Goal: Task Accomplishment & Management: Book appointment/travel/reservation

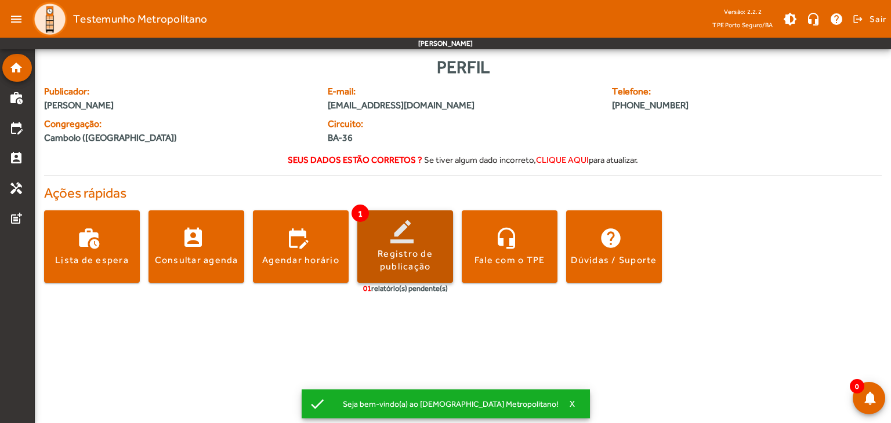
click at [410, 233] on span at bounding box center [405, 247] width 96 height 28
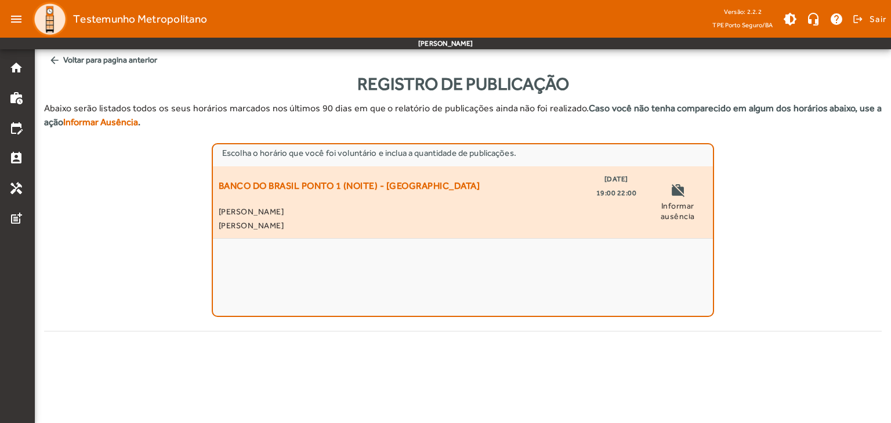
click at [681, 198] on mat-icon "work_off" at bounding box center [677, 191] width 14 height 17
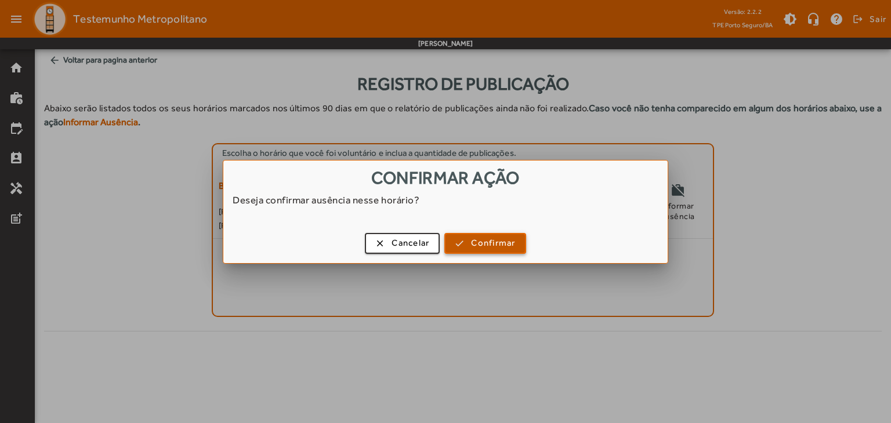
click at [499, 238] on span "Confirmar" at bounding box center [493, 243] width 44 height 13
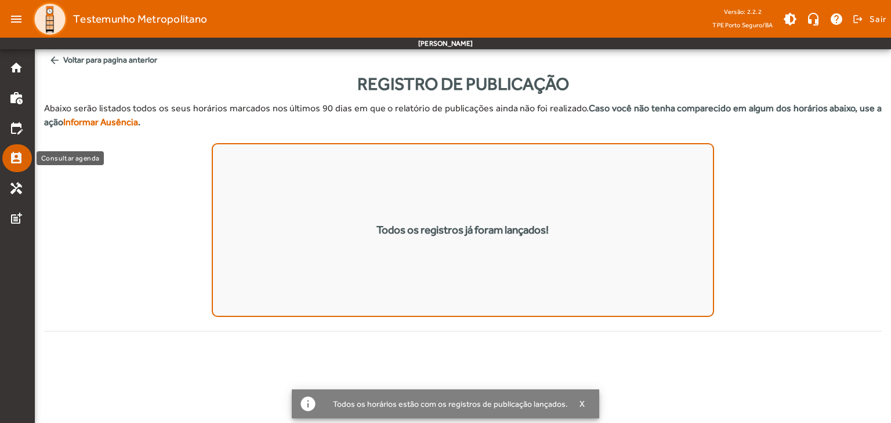
click at [17, 150] on mat-list-item "perm_contact_calendar" at bounding box center [17, 158] width 30 height 28
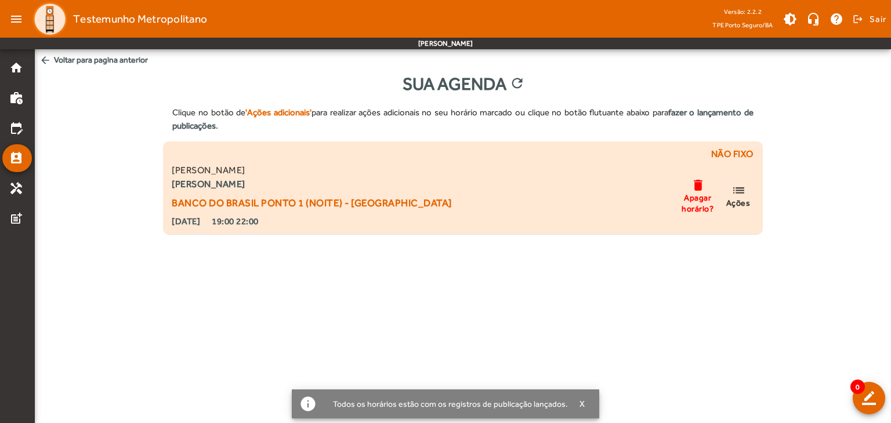
click at [699, 191] on mat-icon "delete" at bounding box center [698, 185] width 14 height 14
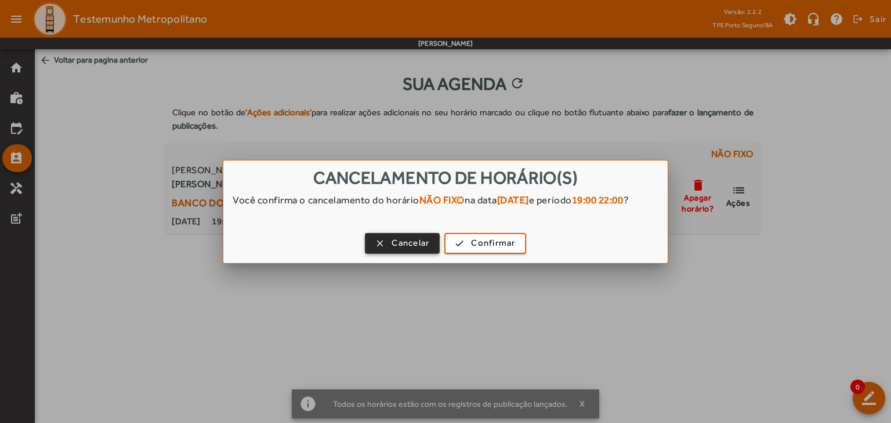
click at [402, 250] on span "Cancelar" at bounding box center [410, 243] width 38 height 13
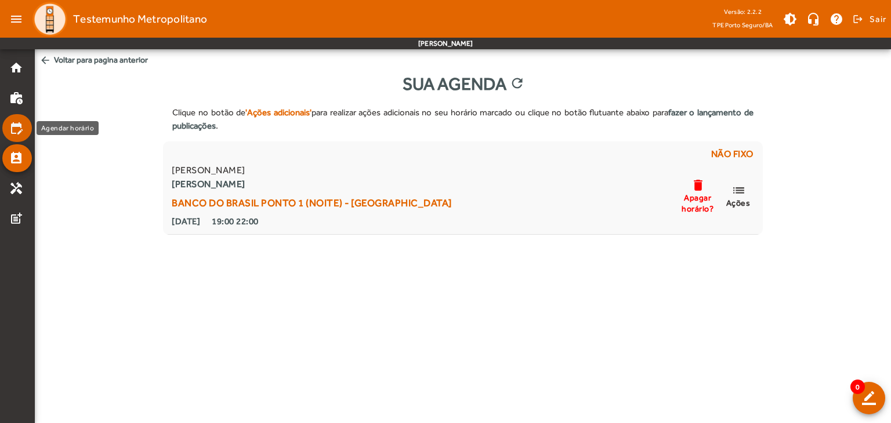
click at [23, 133] on mat-icon "edit_calendar" at bounding box center [16, 128] width 14 height 14
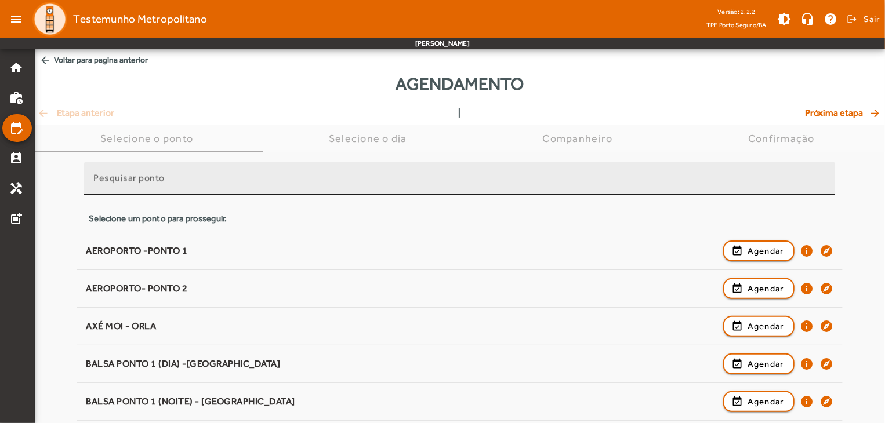
click at [181, 176] on input "Pesquisar ponto" at bounding box center [459, 183] width 732 height 14
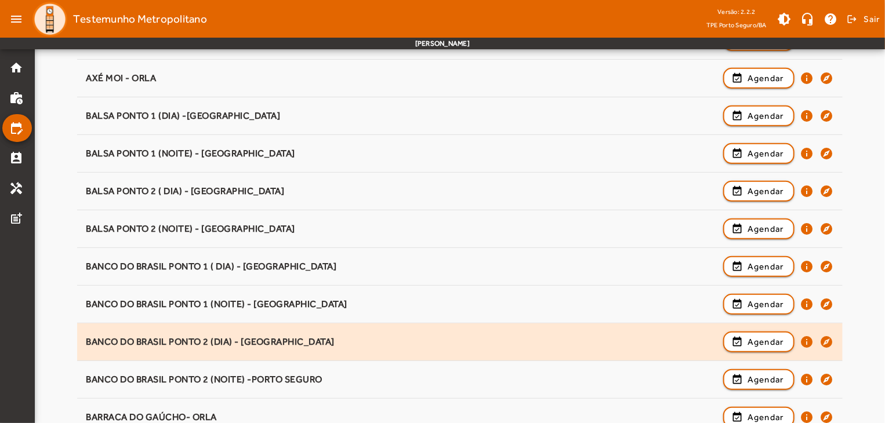
scroll to position [248, 0]
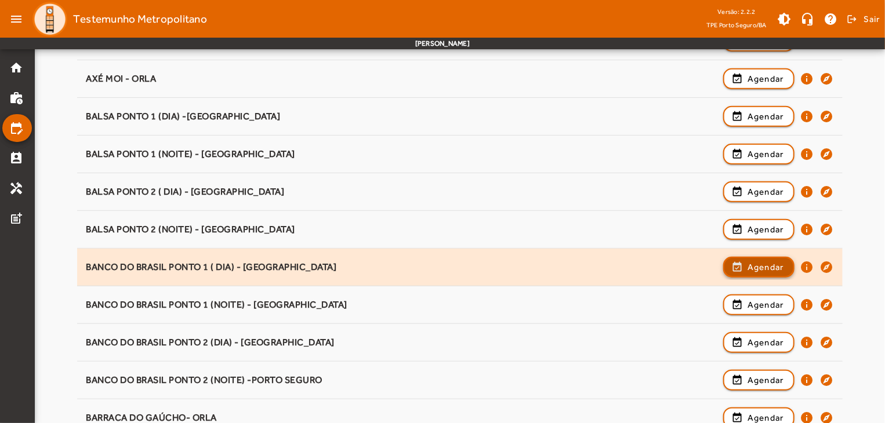
click at [734, 265] on span "button" at bounding box center [758, 267] width 69 height 28
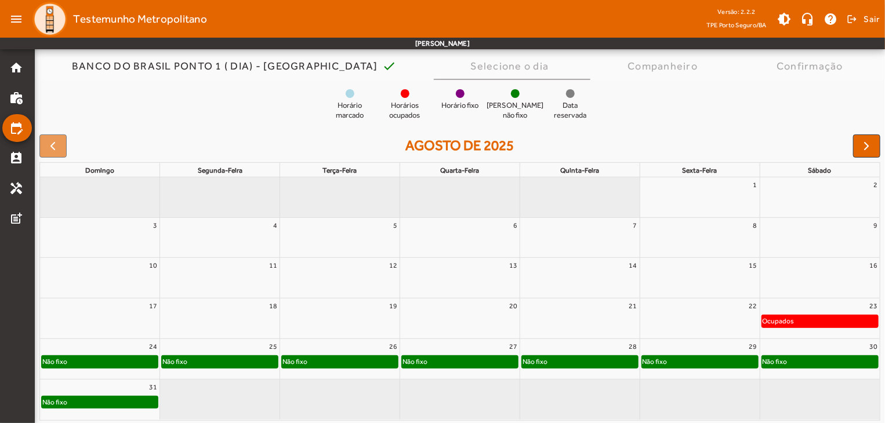
scroll to position [90, 0]
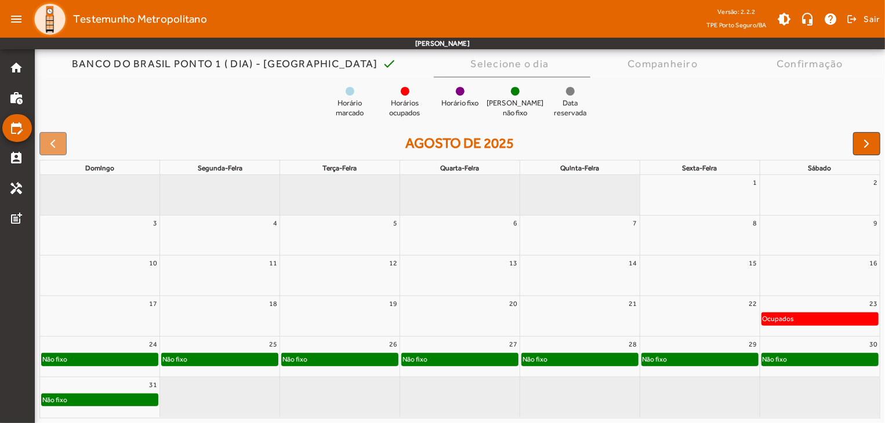
click at [462, 362] on div "Não fixo" at bounding box center [460, 360] width 116 height 12
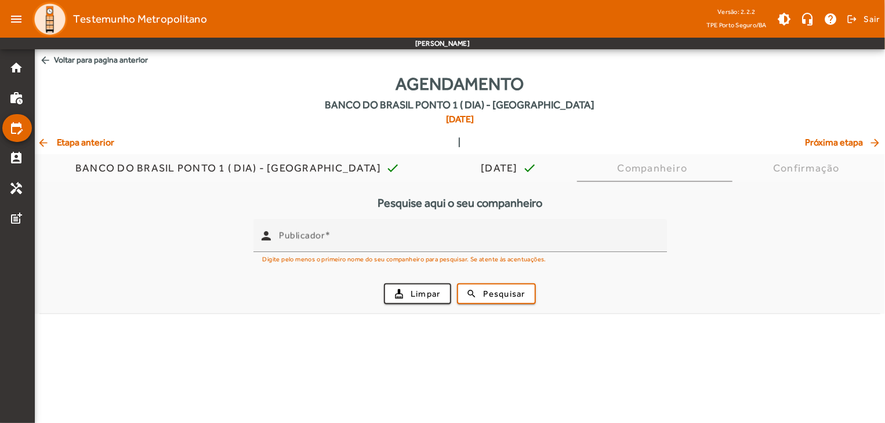
scroll to position [0, 0]
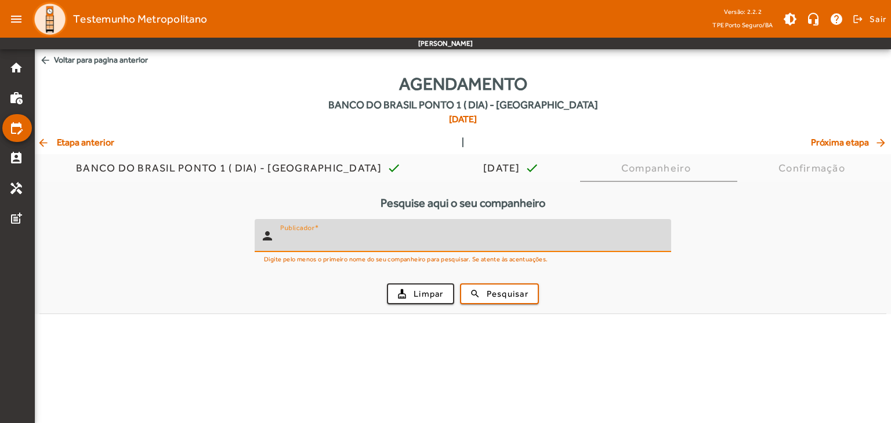
click at [481, 244] on input "Publicador" at bounding box center [471, 241] width 382 height 14
type input "***"
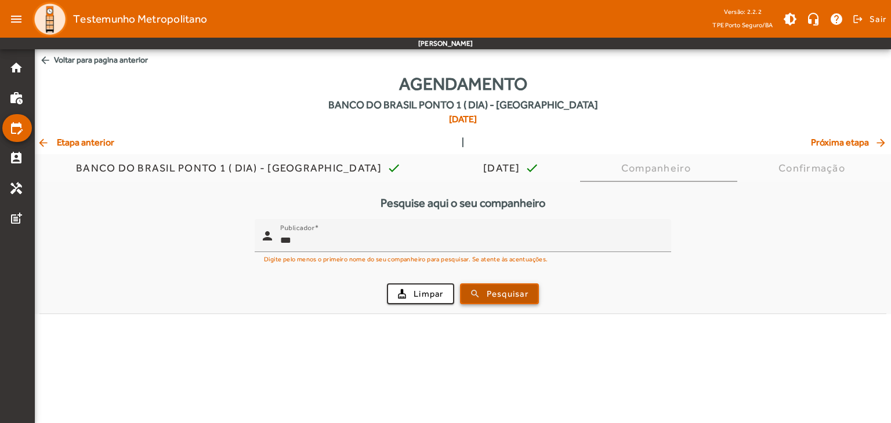
click at [485, 297] on span "submit" at bounding box center [499, 294] width 77 height 28
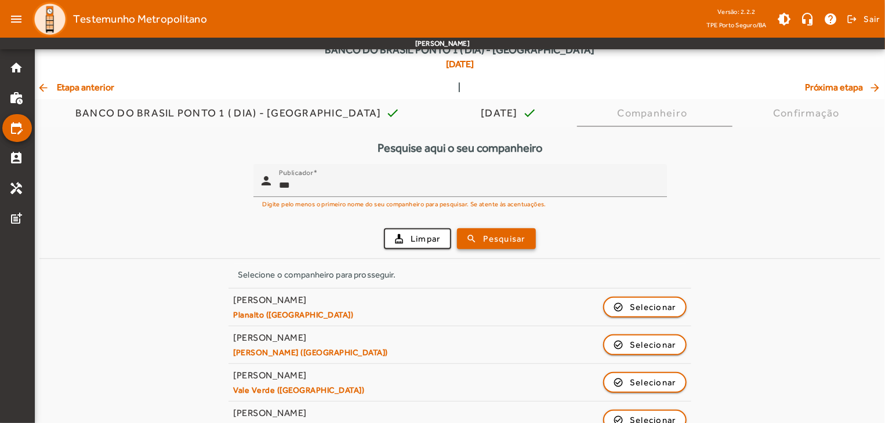
scroll to position [58, 0]
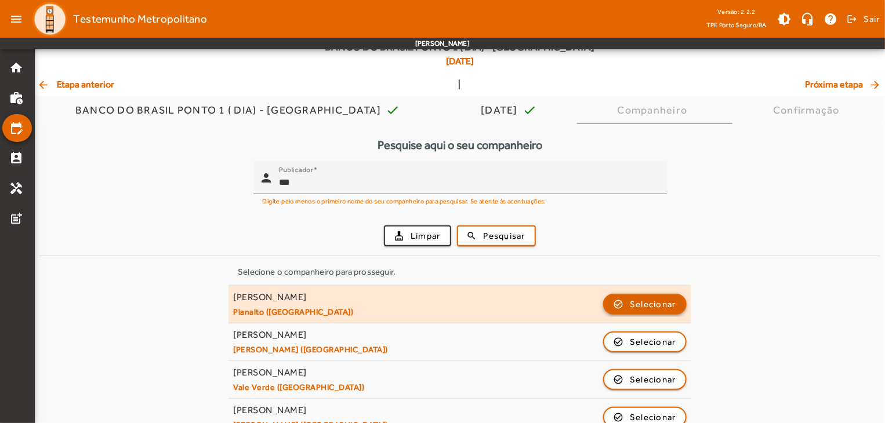
click at [630, 302] on span "Selecionar" at bounding box center [653, 304] width 46 height 14
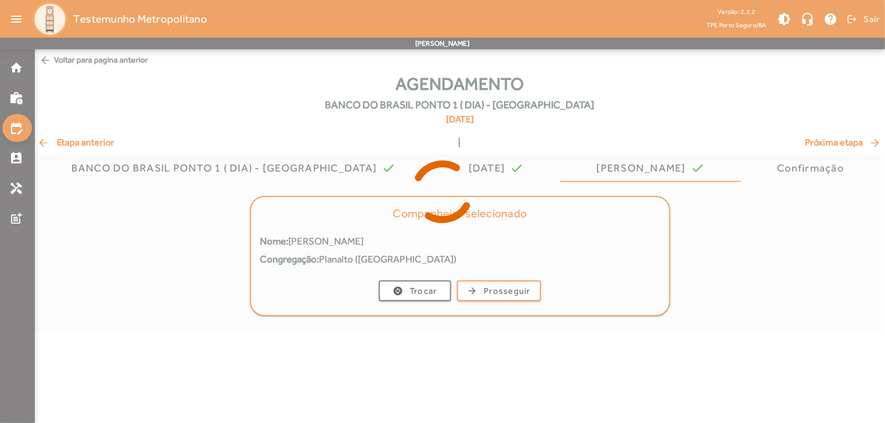
scroll to position [0, 0]
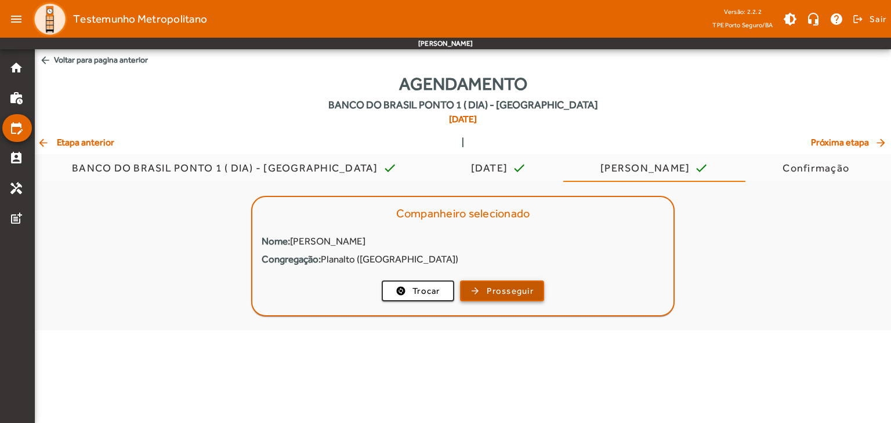
click at [492, 285] on span "Prosseguir" at bounding box center [509, 291] width 47 height 13
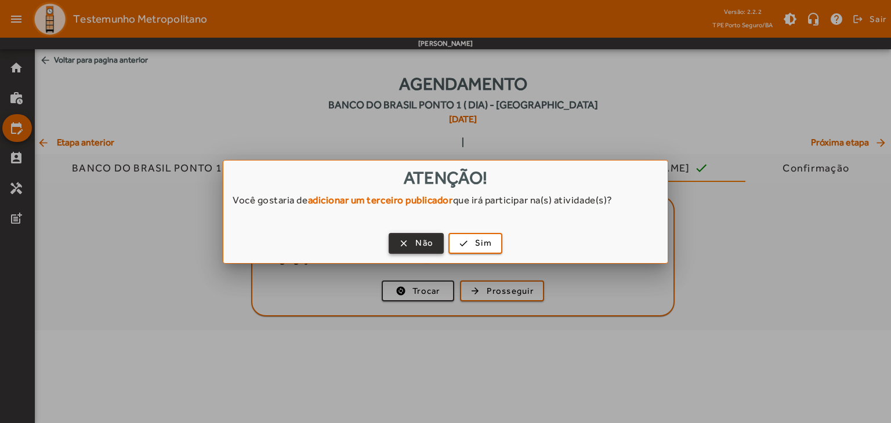
click at [407, 240] on span "button" at bounding box center [416, 244] width 53 height 28
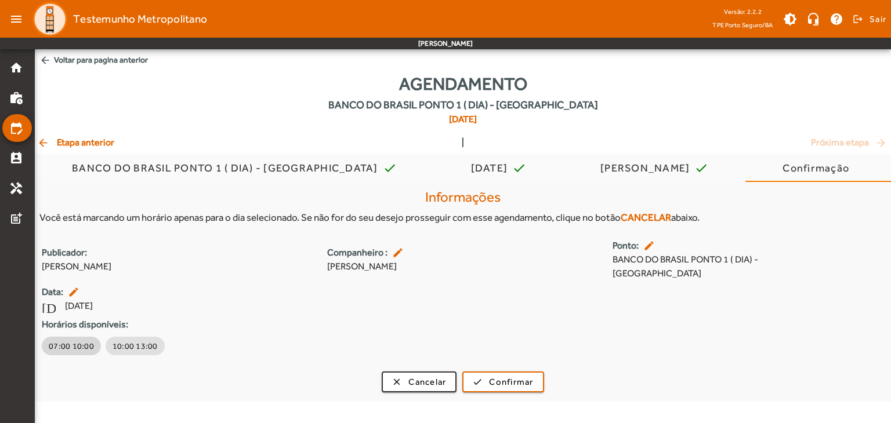
click at [75, 345] on span "07:00 10:00" at bounding box center [71, 346] width 45 height 12
click at [45, 58] on mat-icon "arrow_back" at bounding box center [45, 61] width 12 height 12
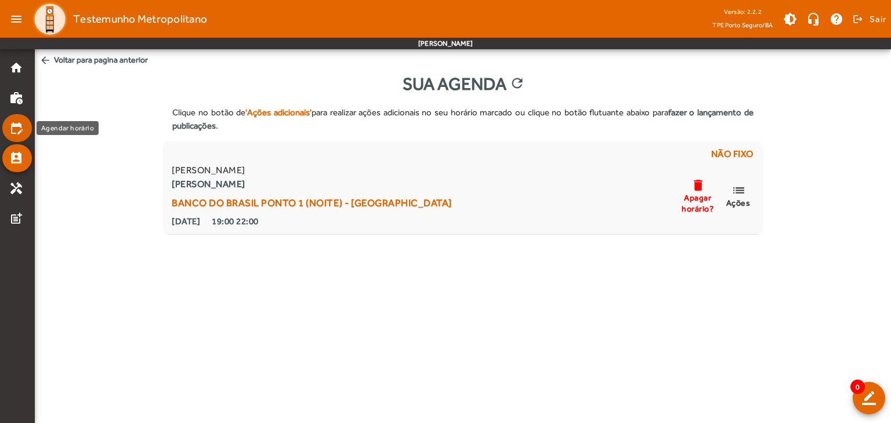
click at [17, 130] on mat-icon "edit_calendar" at bounding box center [16, 128] width 14 height 14
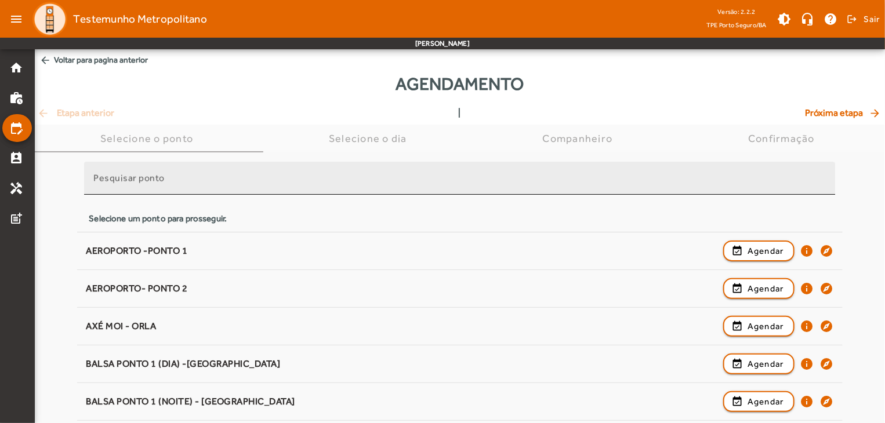
click at [375, 177] on input "Pesquisar ponto" at bounding box center [459, 183] width 732 height 14
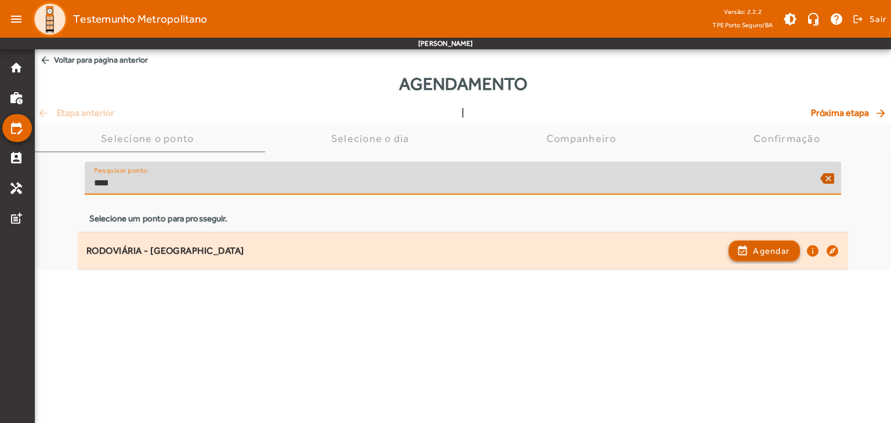
type input "****"
click at [740, 258] on span "button" at bounding box center [763, 251] width 69 height 28
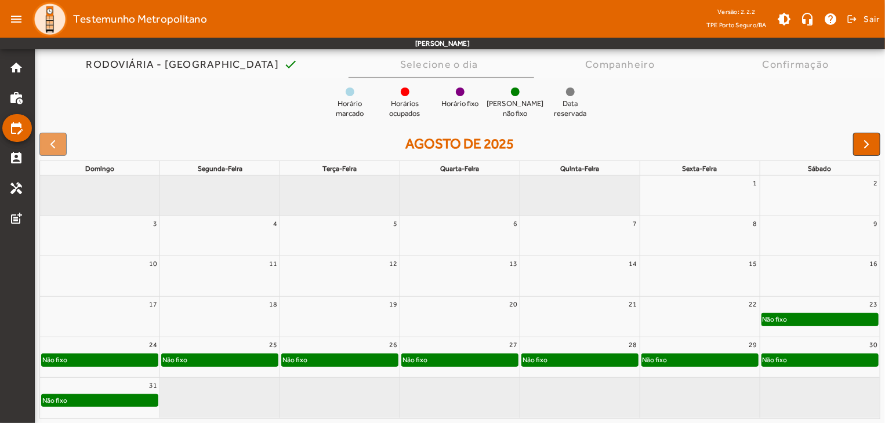
scroll to position [90, 0]
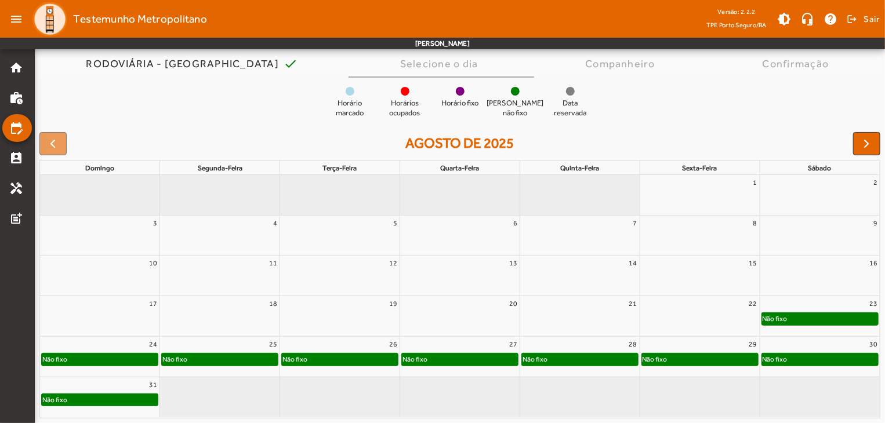
click at [482, 354] on div "Não fixo" at bounding box center [460, 360] width 116 height 12
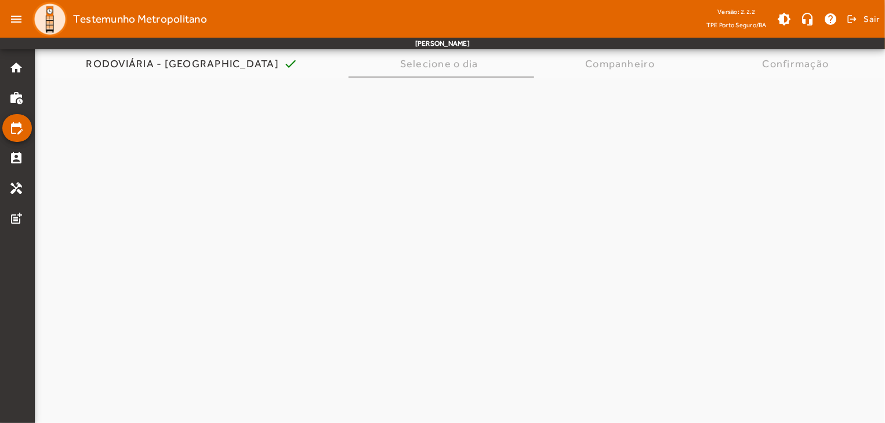
scroll to position [0, 0]
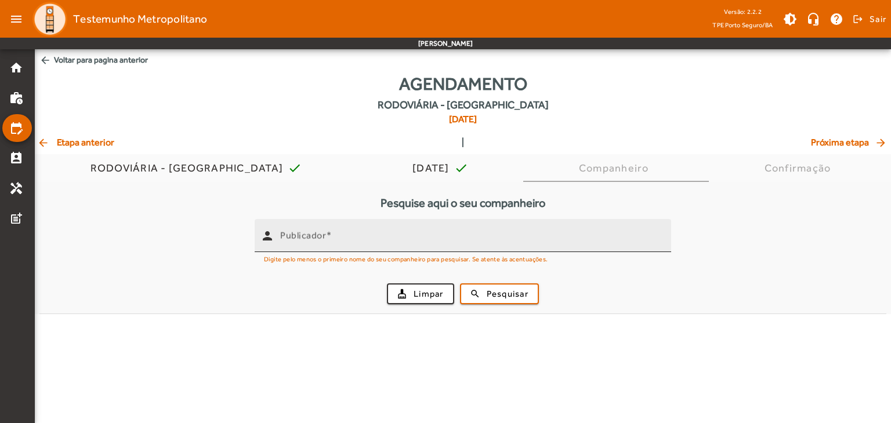
click at [407, 235] on input "Publicador" at bounding box center [471, 241] width 382 height 14
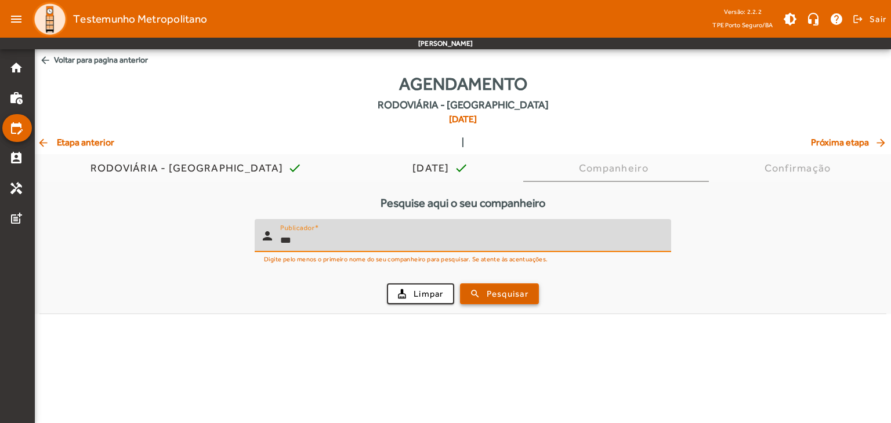
type input "***"
click at [496, 286] on button "search Pesquisar" at bounding box center [499, 294] width 79 height 21
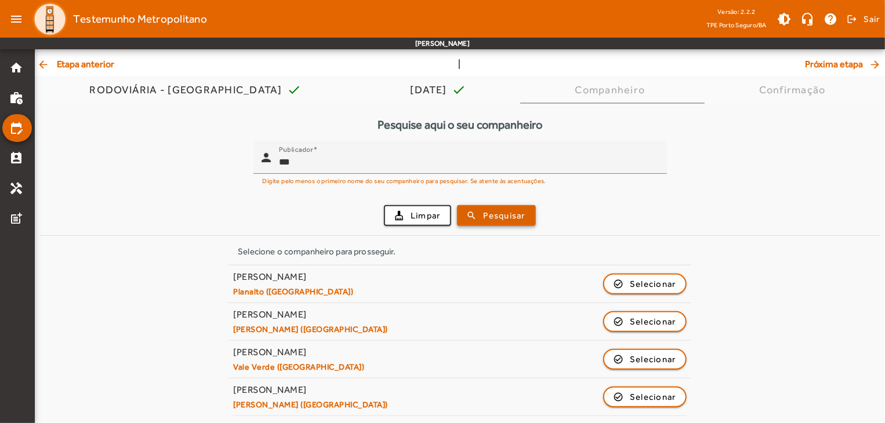
scroll to position [79, 0]
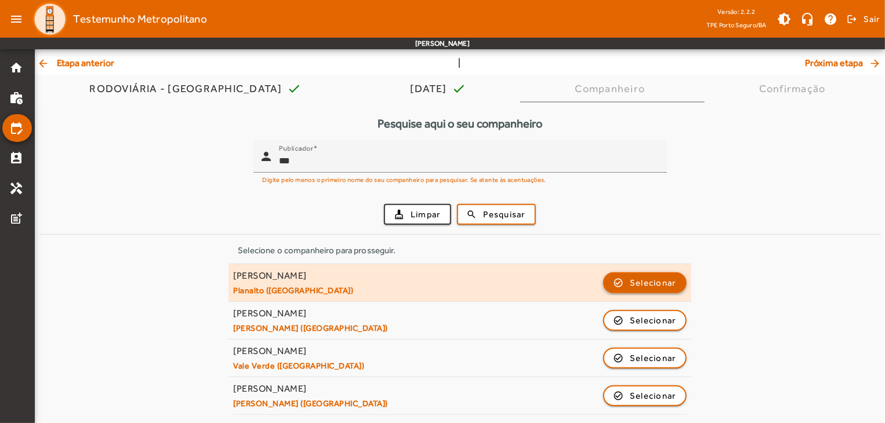
click at [640, 288] on span "Selecionar" at bounding box center [653, 283] width 46 height 14
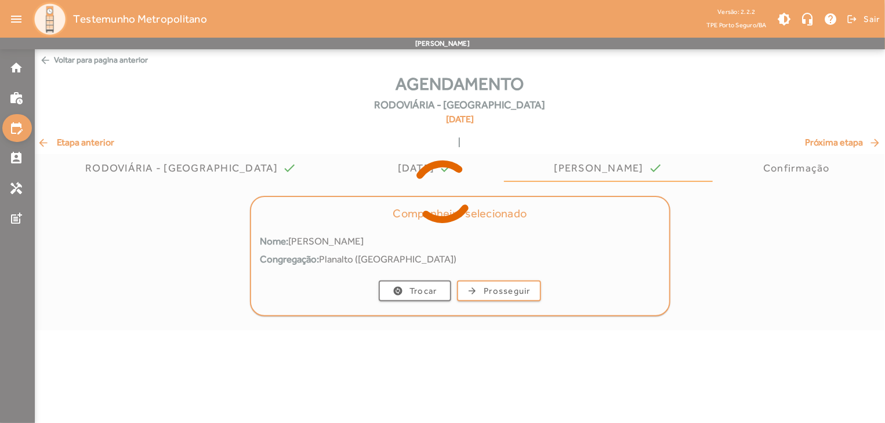
scroll to position [0, 0]
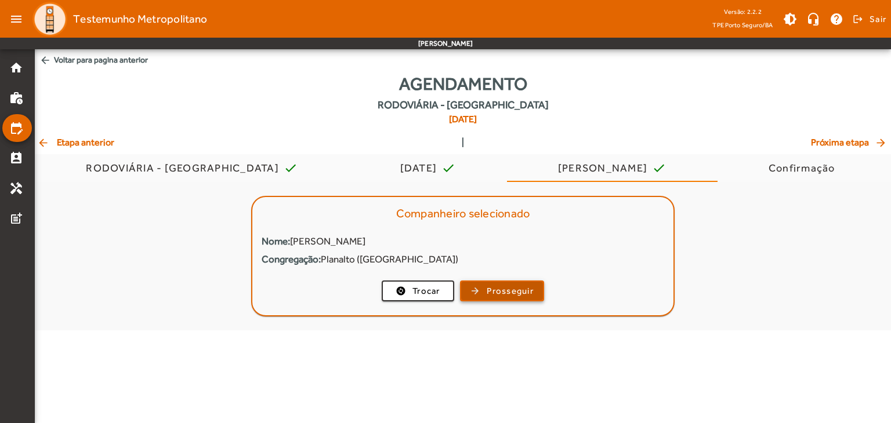
click at [510, 291] on span "Prosseguir" at bounding box center [509, 291] width 47 height 13
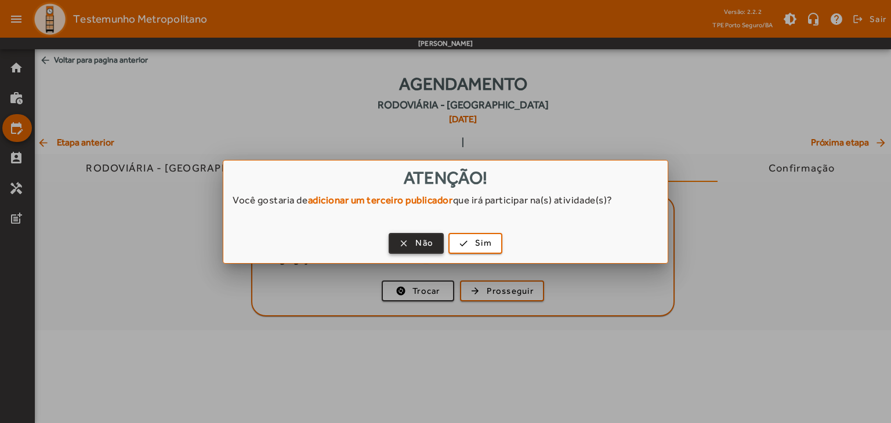
click at [409, 240] on span "button" at bounding box center [416, 244] width 53 height 28
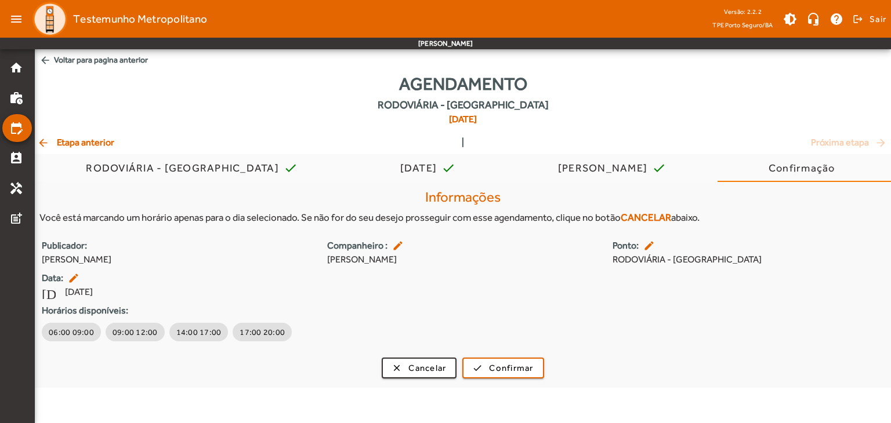
click at [647, 244] on mat-icon "edit" at bounding box center [650, 246] width 14 height 12
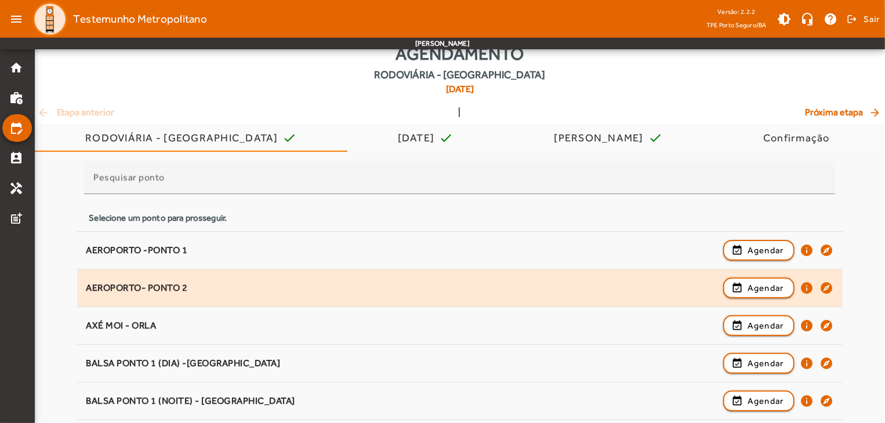
scroll to position [116, 0]
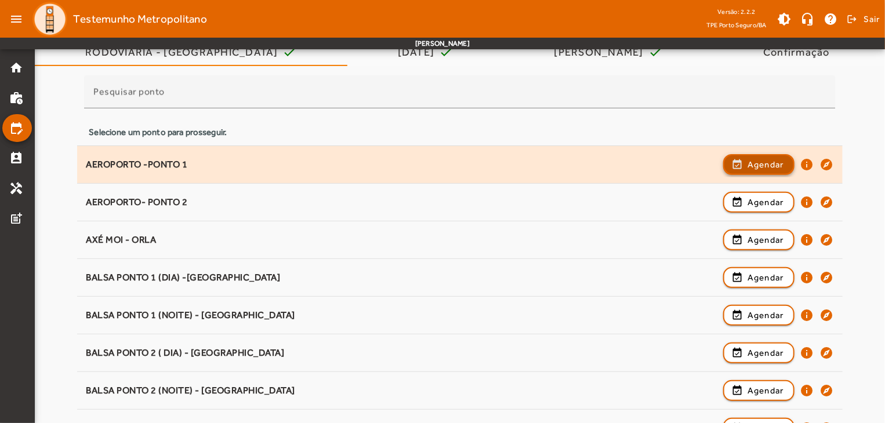
click at [756, 158] on span "Agendar" at bounding box center [765, 165] width 37 height 14
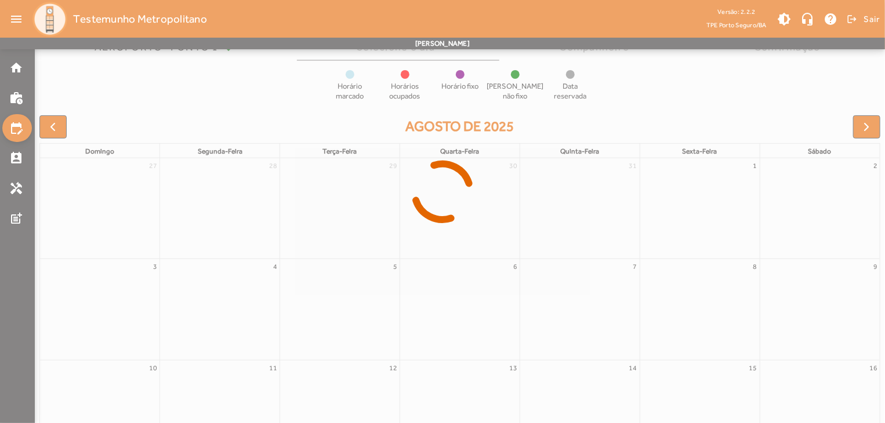
scroll to position [90, 0]
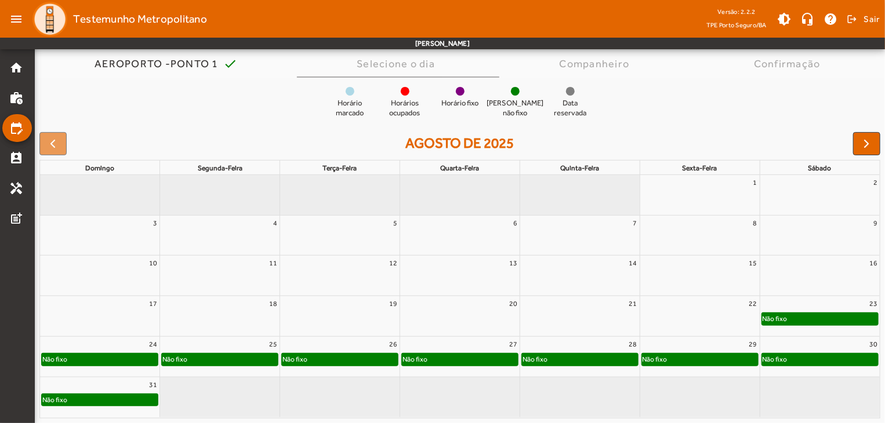
click at [475, 351] on div "27" at bounding box center [459, 344] width 119 height 15
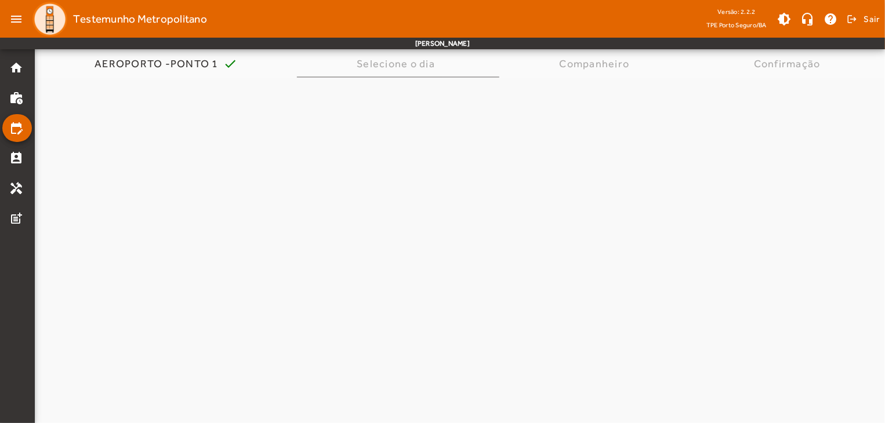
scroll to position [0, 0]
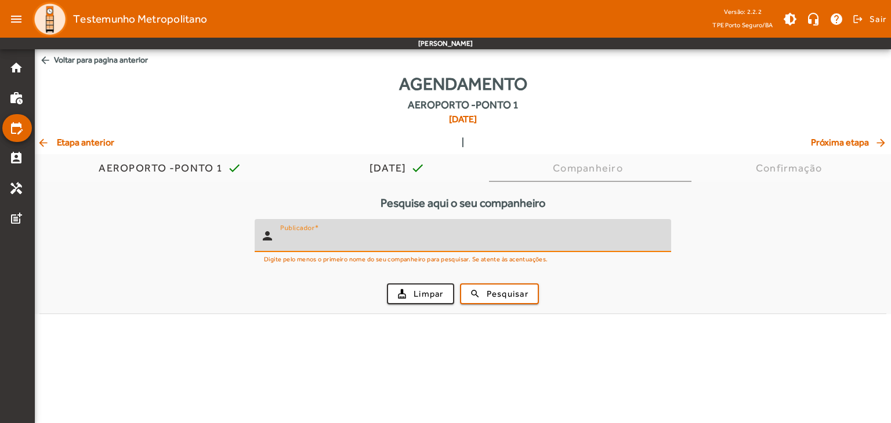
click at [413, 235] on input "Publicador" at bounding box center [471, 241] width 382 height 14
type input "***"
click at [519, 291] on span "Pesquisar" at bounding box center [507, 294] width 42 height 13
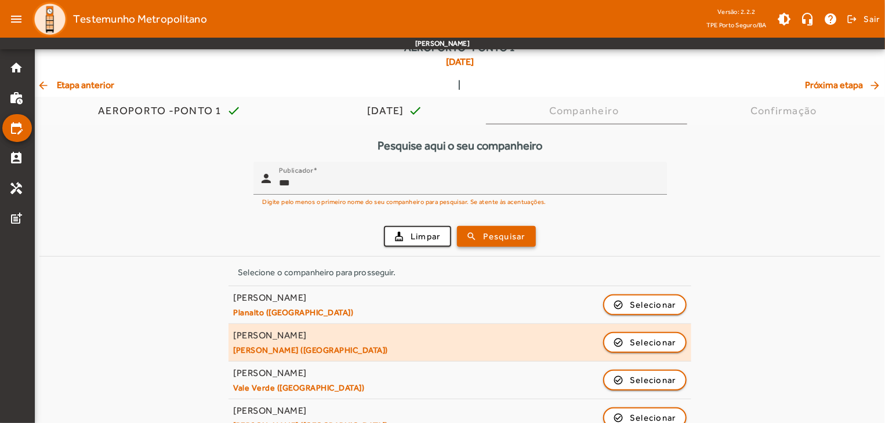
scroll to position [58, 0]
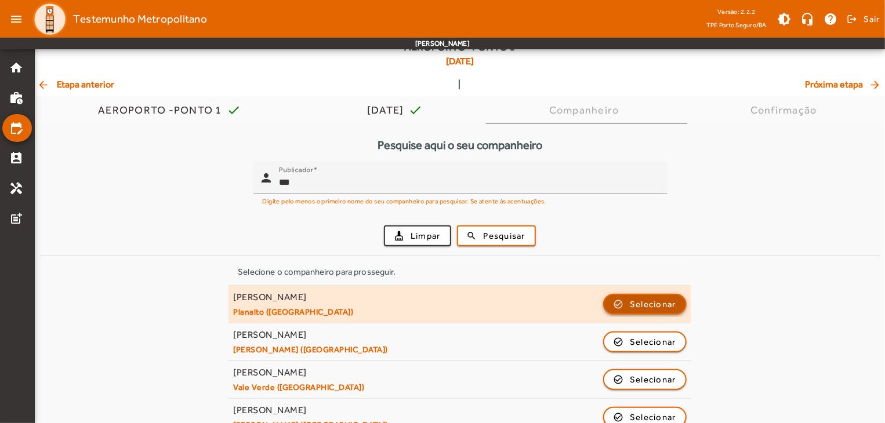
click at [626, 306] on span "button" at bounding box center [644, 305] width 81 height 28
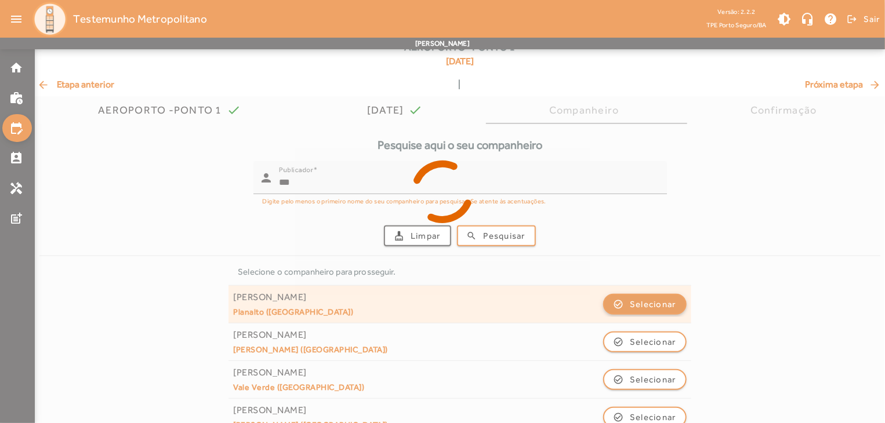
scroll to position [0, 0]
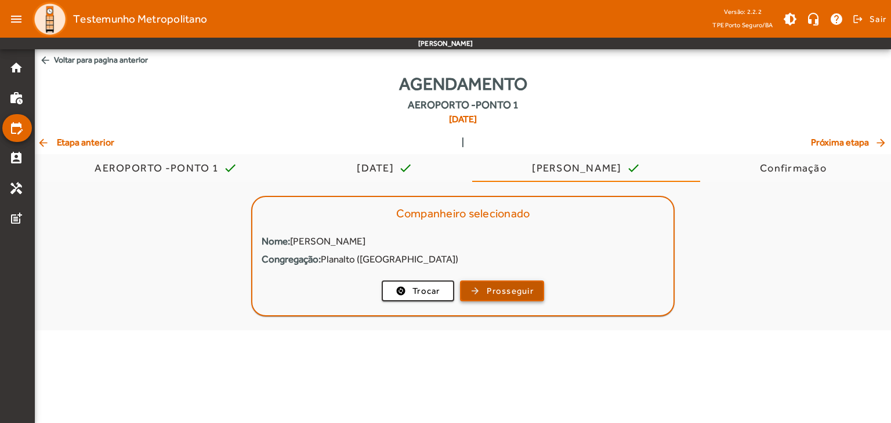
click at [515, 289] on span "Prosseguir" at bounding box center [509, 291] width 47 height 13
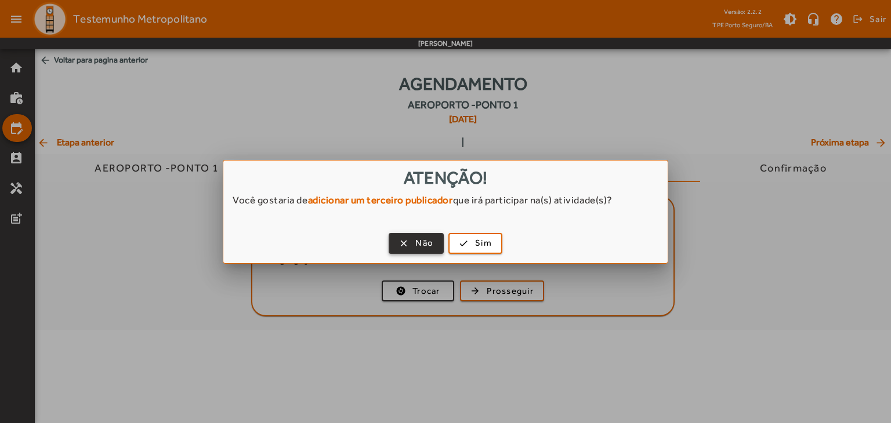
click at [417, 246] on span "Não" at bounding box center [424, 243] width 18 height 13
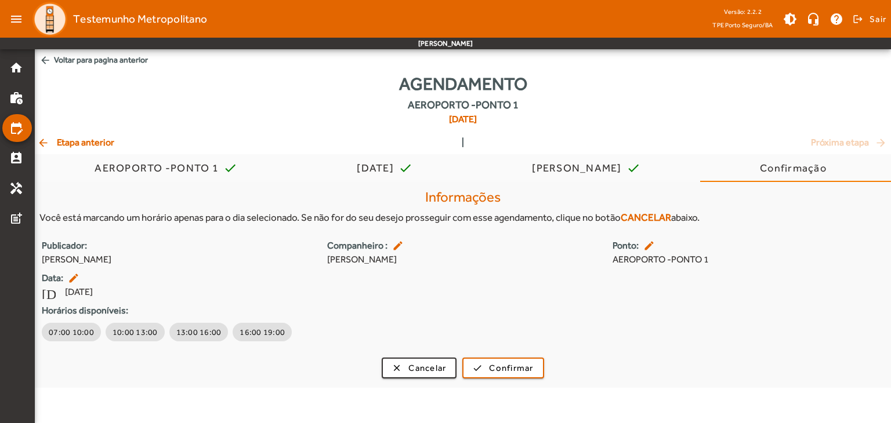
click at [647, 246] on mat-icon "edit" at bounding box center [650, 246] width 14 height 12
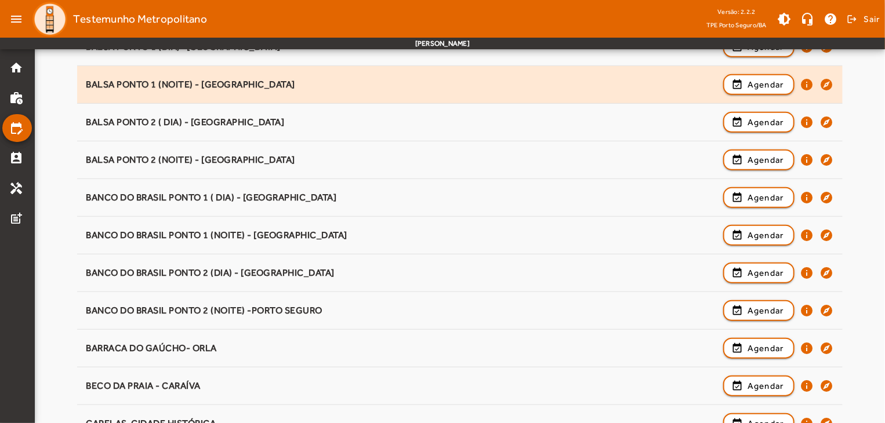
scroll to position [348, 0]
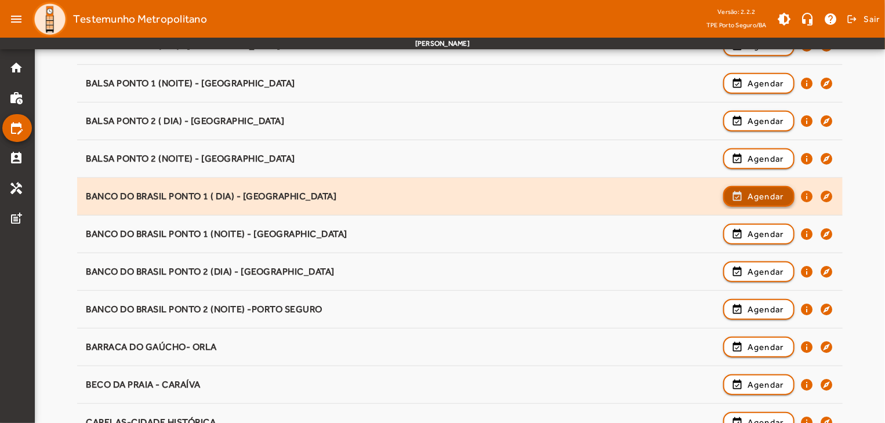
click at [730, 198] on span "button" at bounding box center [758, 197] width 69 height 28
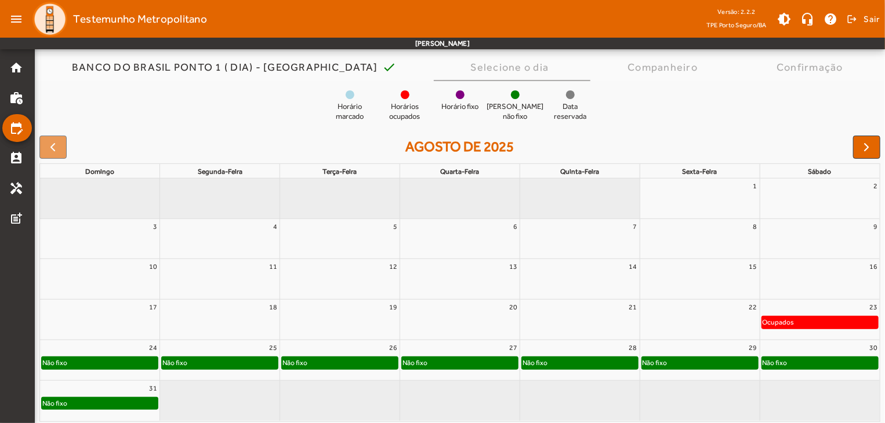
scroll to position [90, 0]
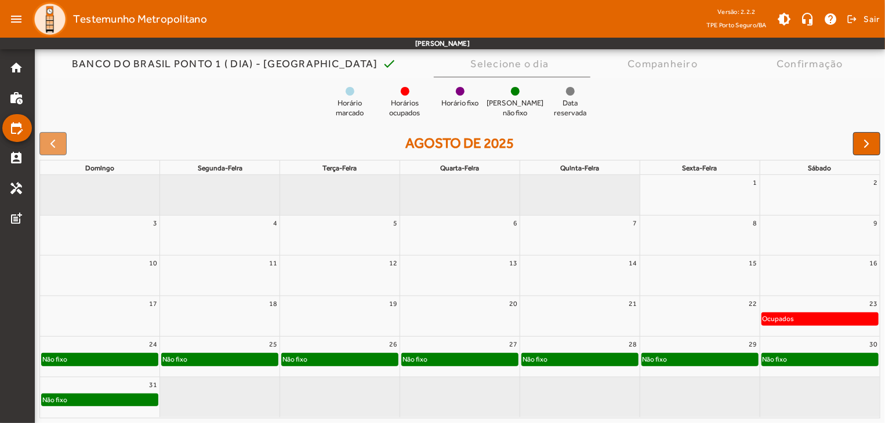
click at [438, 361] on div "Não fixo" at bounding box center [460, 360] width 116 height 12
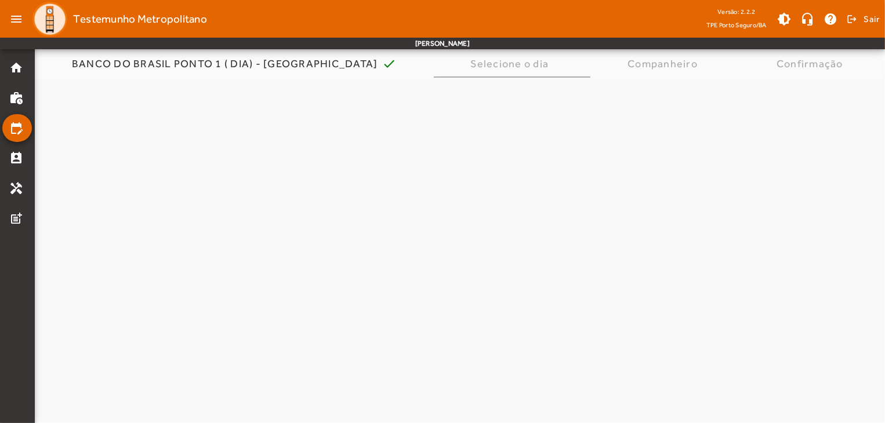
scroll to position [0, 0]
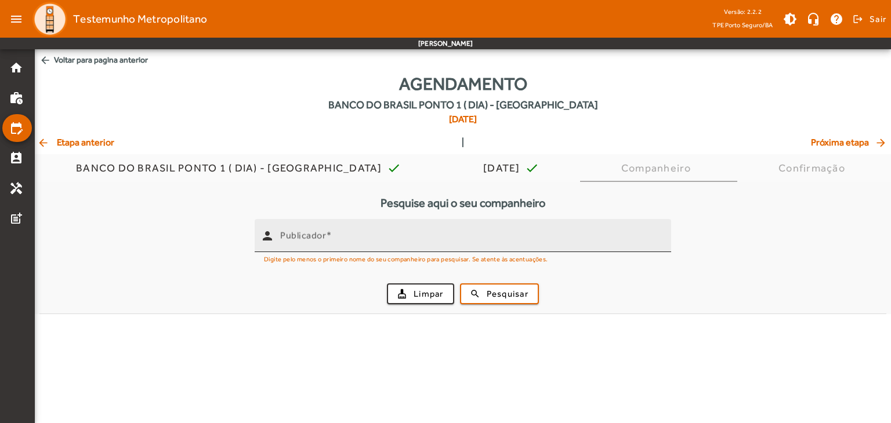
click at [397, 237] on input "Publicador" at bounding box center [471, 241] width 382 height 14
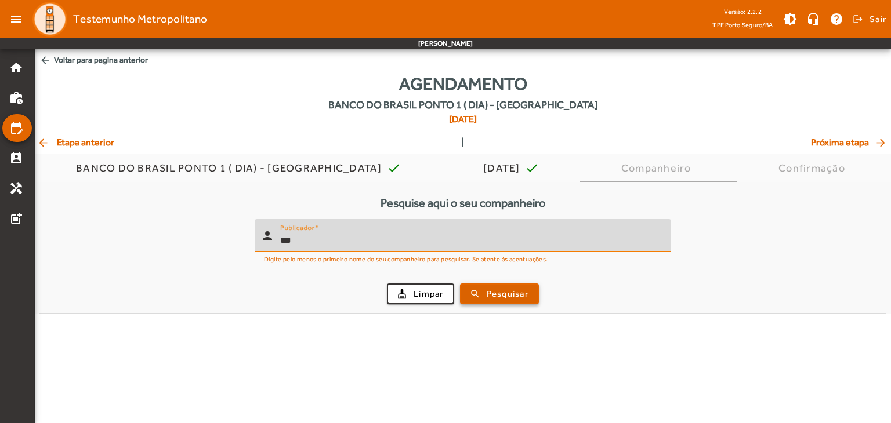
type input "***"
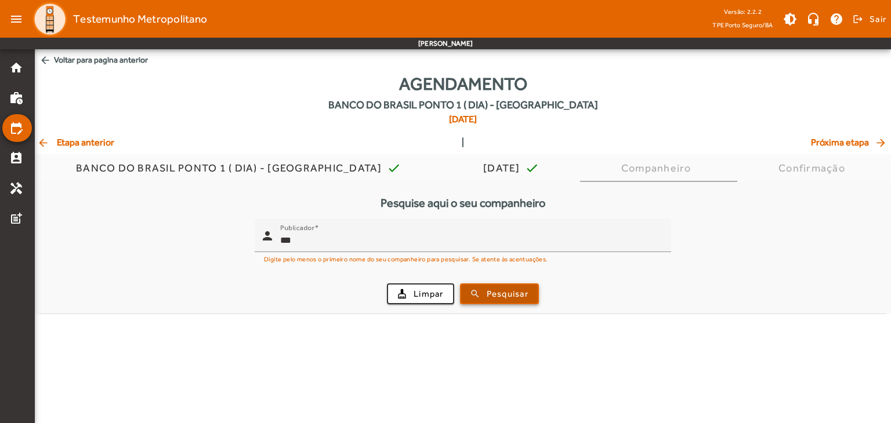
click at [469, 288] on span "submit" at bounding box center [499, 294] width 77 height 28
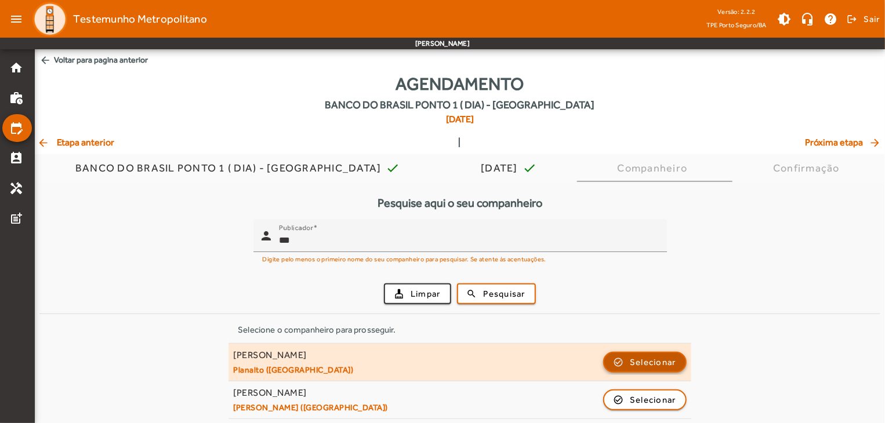
click at [649, 360] on span "Selecionar" at bounding box center [653, 362] width 46 height 14
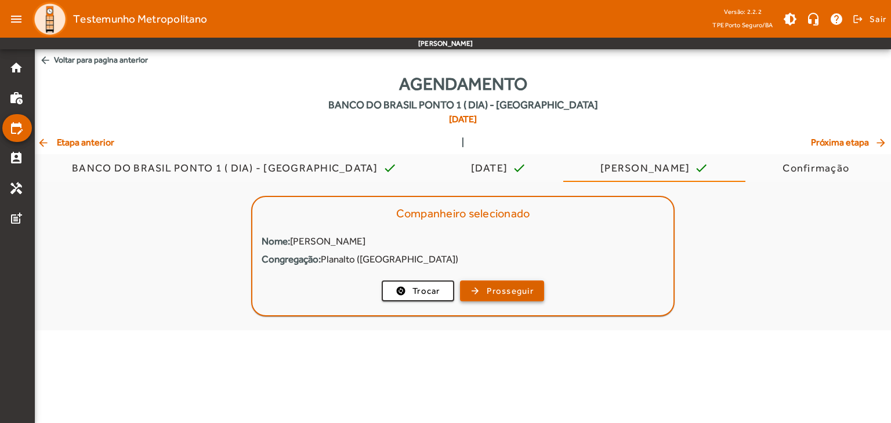
click at [468, 293] on span "button" at bounding box center [502, 291] width 82 height 28
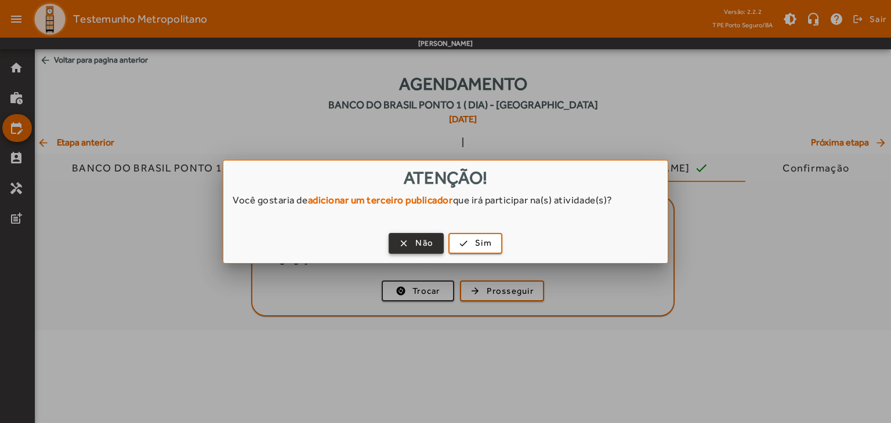
click at [419, 242] on span "Não" at bounding box center [424, 243] width 18 height 13
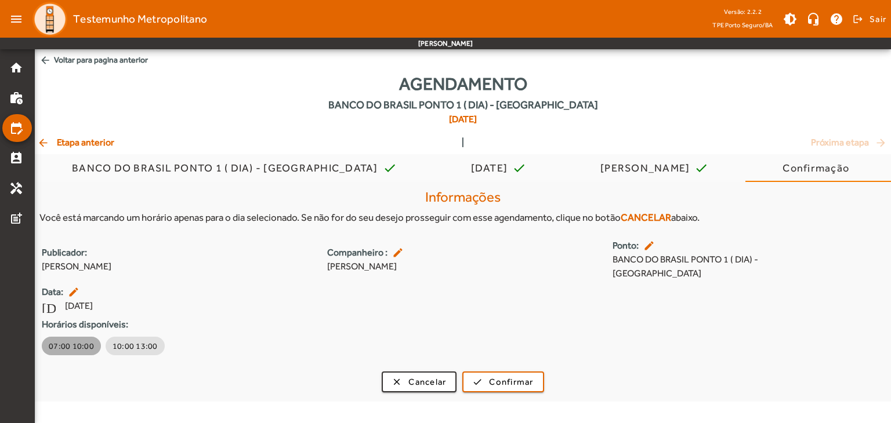
click at [71, 352] on button "07:00 10:00" at bounding box center [71, 346] width 59 height 19
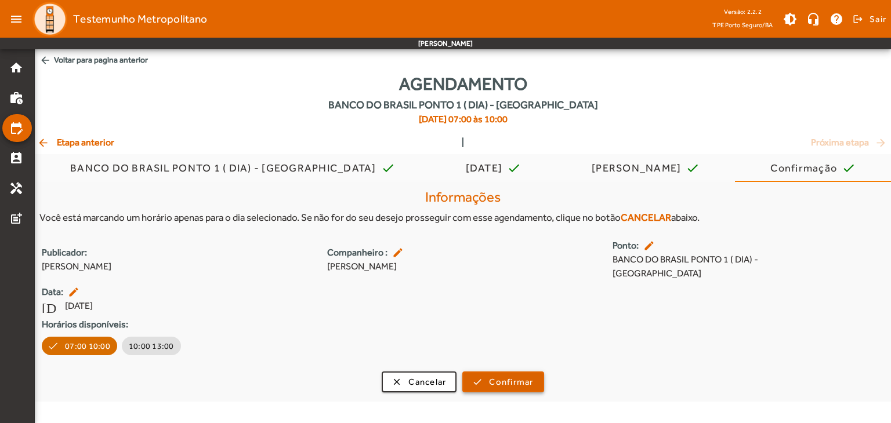
click at [499, 381] on span "Confirmar" at bounding box center [511, 382] width 44 height 13
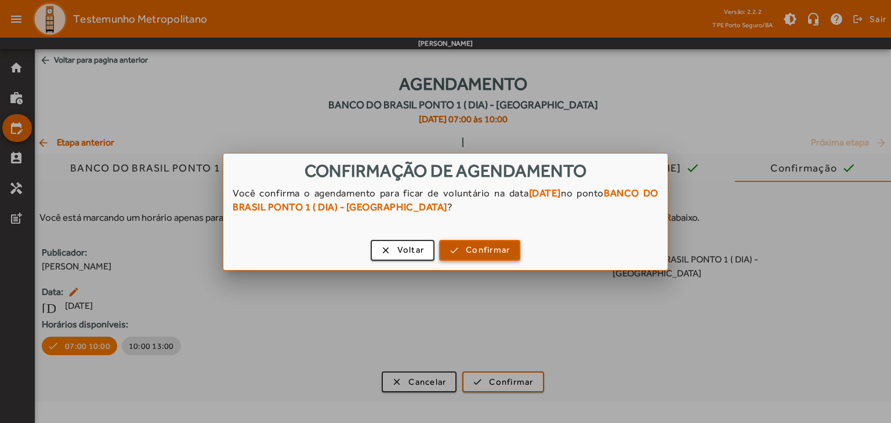
click at [476, 252] on span "Confirmar" at bounding box center [488, 250] width 44 height 13
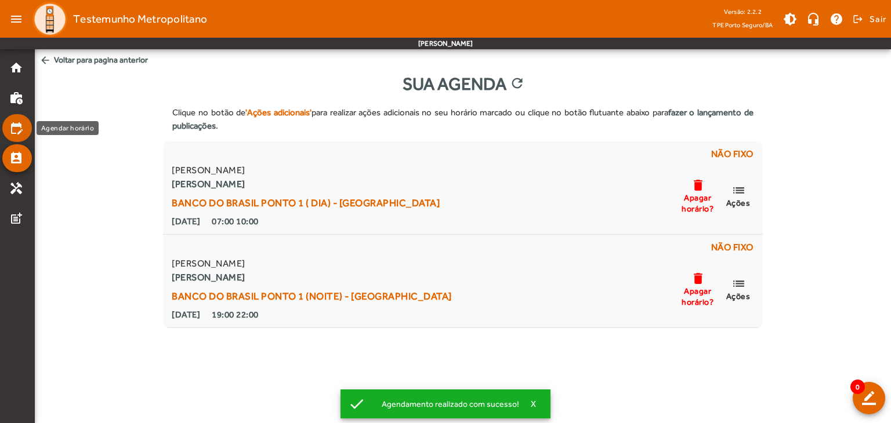
click at [21, 130] on mat-icon "edit_calendar" at bounding box center [16, 128] width 14 height 14
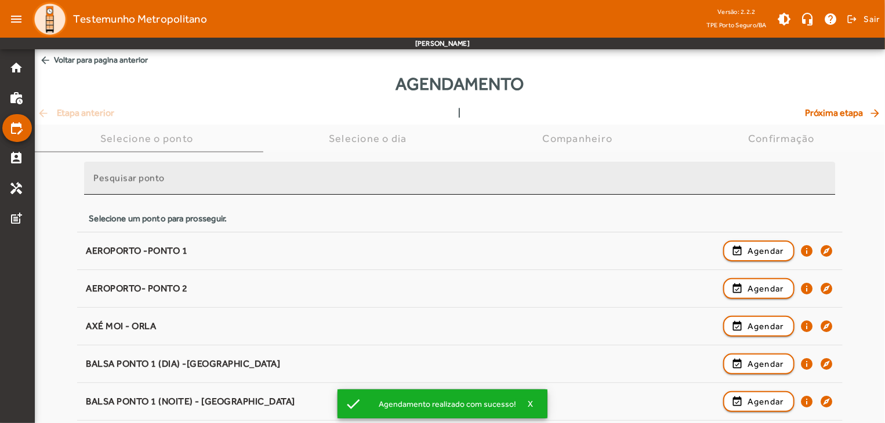
click at [246, 186] on input "Pesquisar ponto" at bounding box center [459, 183] width 732 height 14
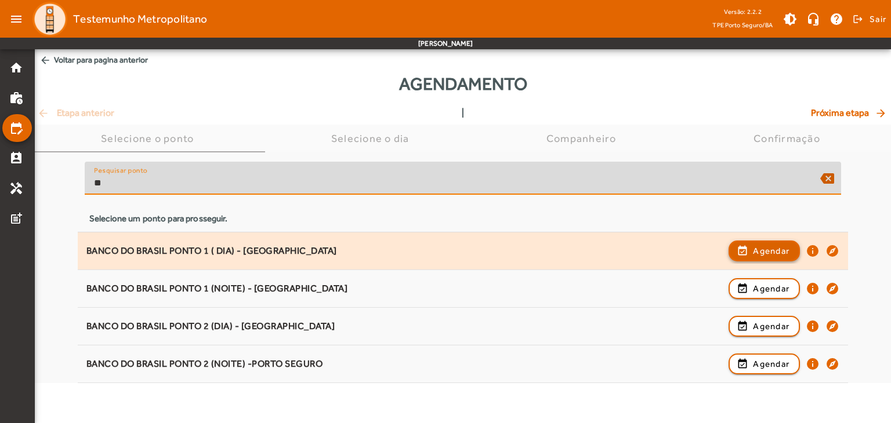
type input "**"
click at [742, 256] on span "button" at bounding box center [763, 251] width 69 height 28
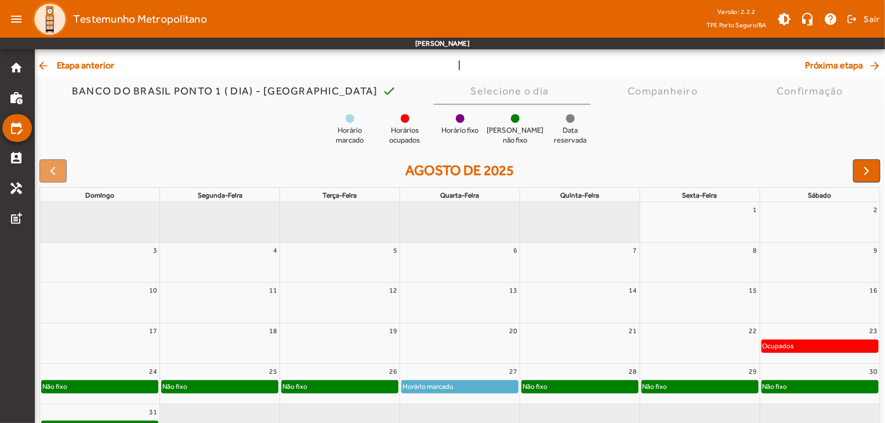
scroll to position [90, 0]
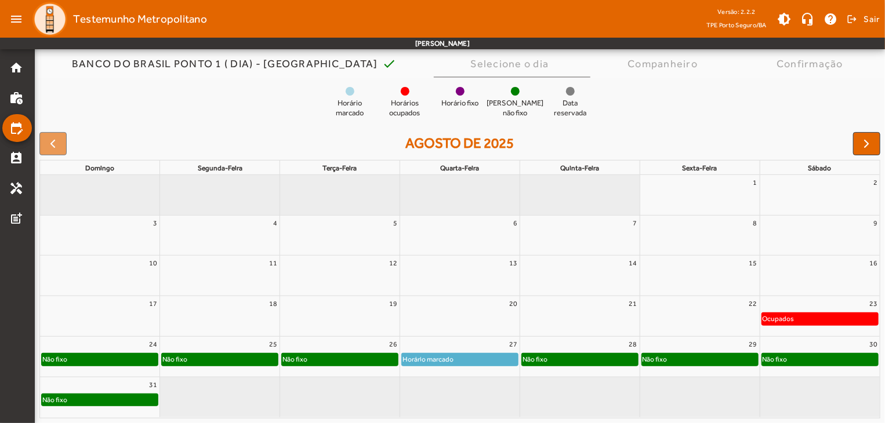
click at [485, 355] on div "Horário marcado" at bounding box center [460, 360] width 116 height 12
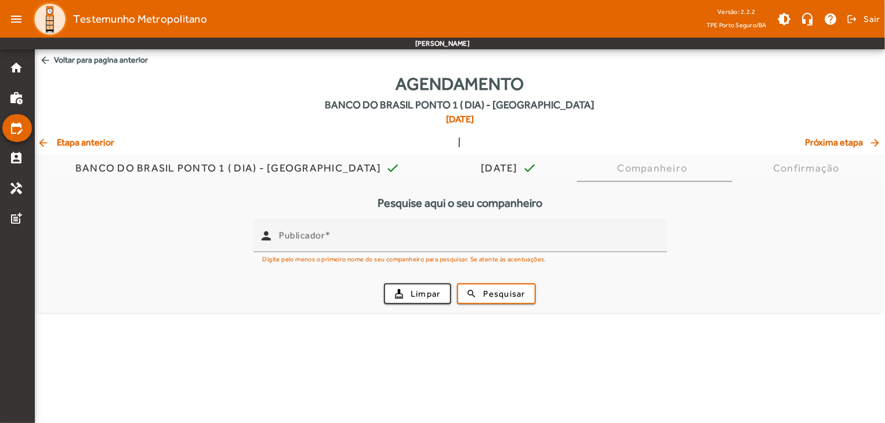
scroll to position [0, 0]
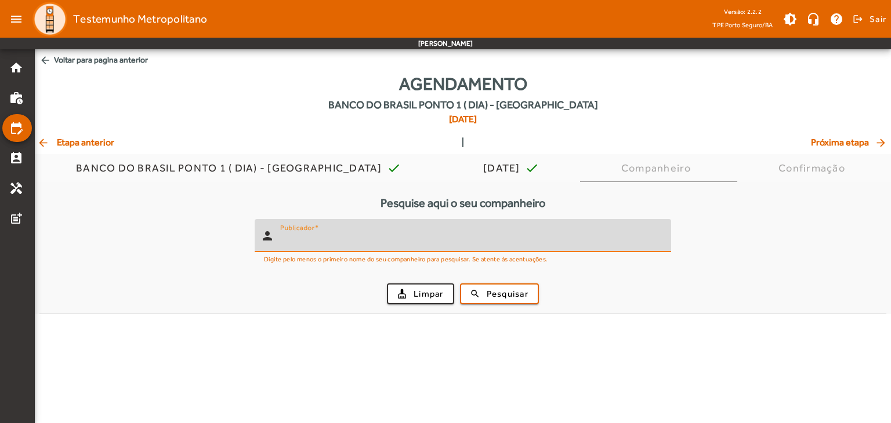
click at [392, 241] on input "Publicador" at bounding box center [471, 241] width 382 height 14
type input "***"
click at [508, 297] on span "Pesquisar" at bounding box center [507, 294] width 42 height 13
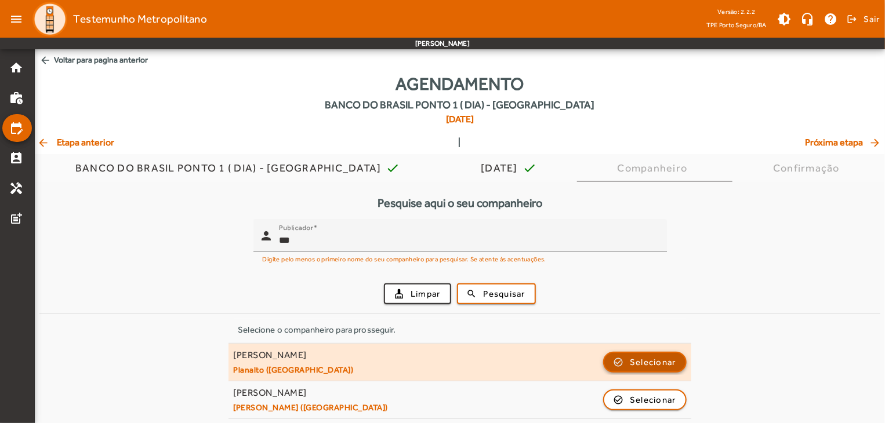
click at [660, 360] on span "Selecionar" at bounding box center [653, 362] width 46 height 14
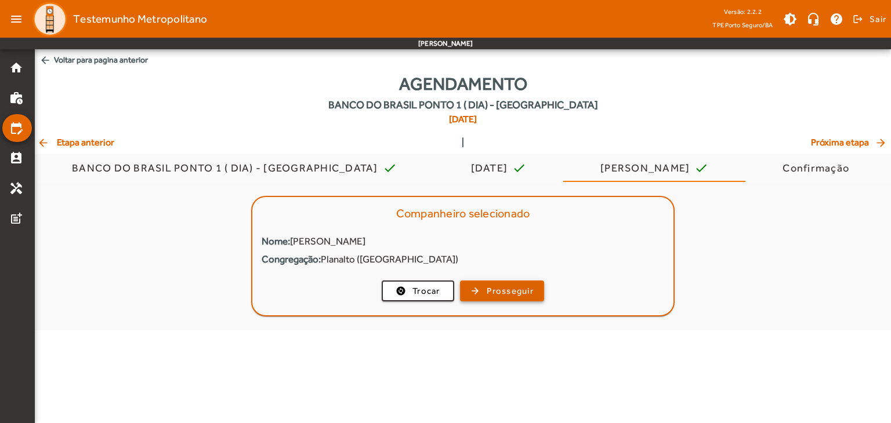
click at [486, 295] on span "Prosseguir" at bounding box center [509, 291] width 47 height 13
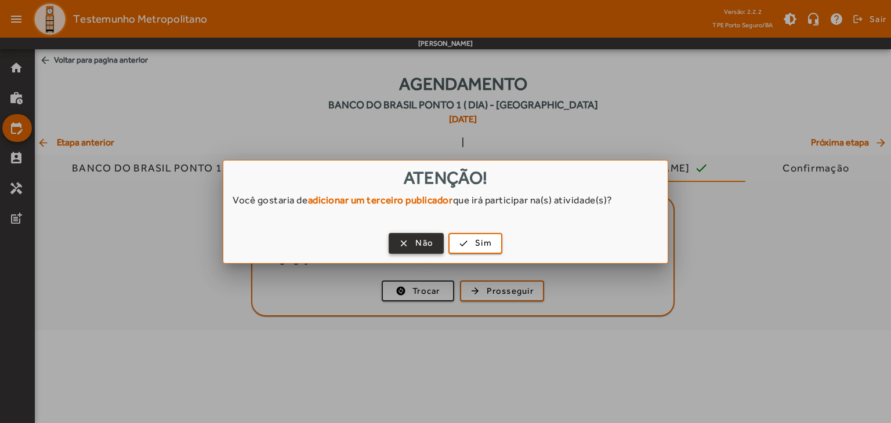
click at [419, 251] on span "button" at bounding box center [416, 244] width 53 height 28
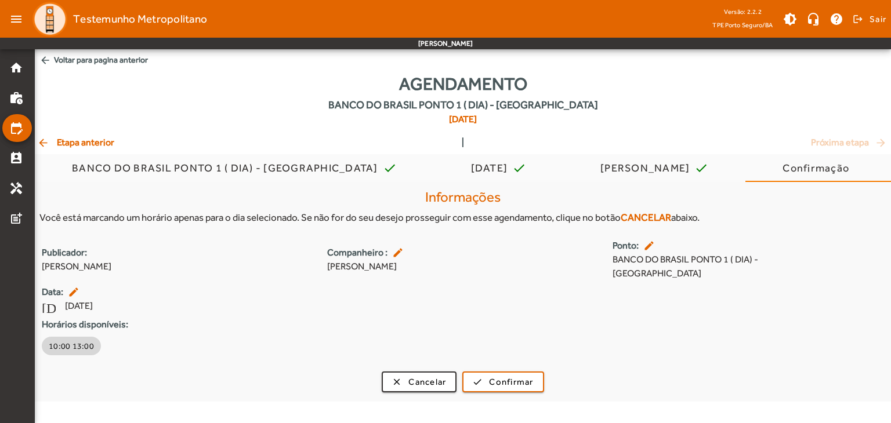
click at [89, 346] on span "10:00 13:00" at bounding box center [71, 346] width 45 height 12
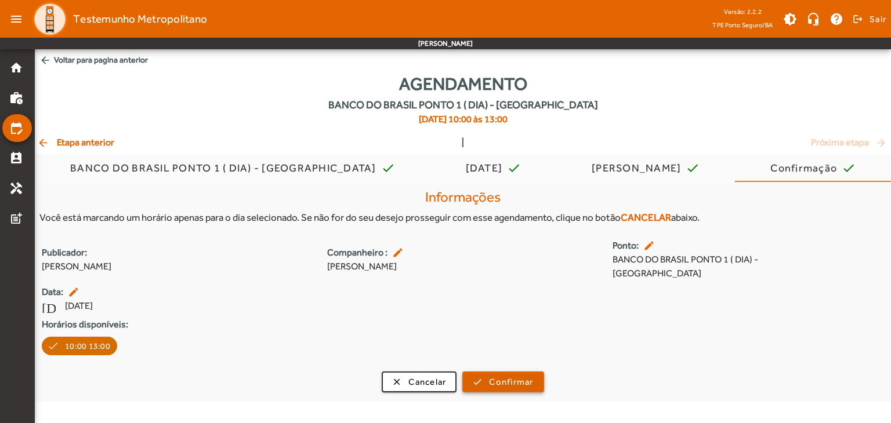
click at [488, 383] on span "submit" at bounding box center [502, 382] width 79 height 28
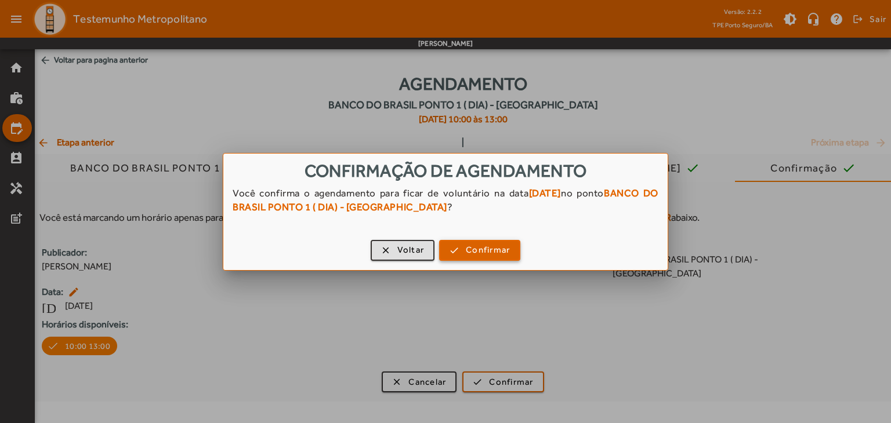
click at [485, 255] on span "Confirmar" at bounding box center [488, 250] width 44 height 13
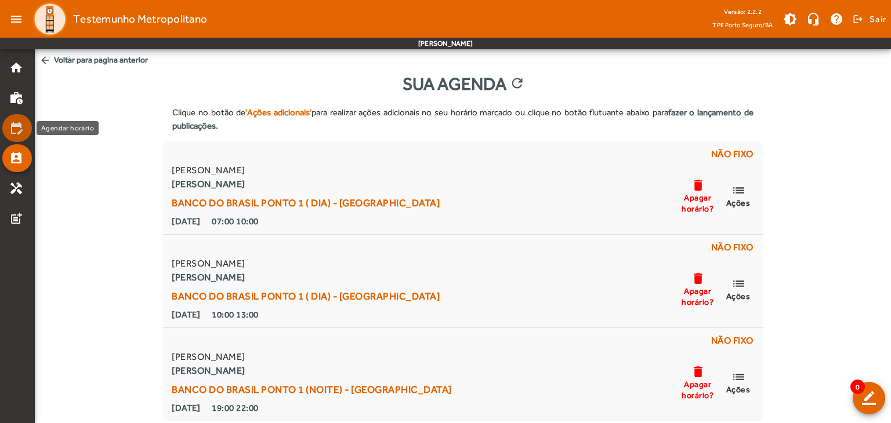
click at [16, 126] on mat-icon "edit_calendar" at bounding box center [16, 128] width 14 height 14
